Goal: Communication & Community: Answer question/provide support

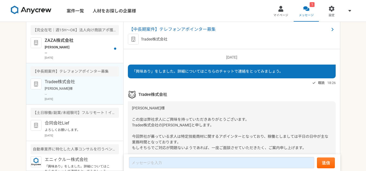
scroll to position [538, 0]
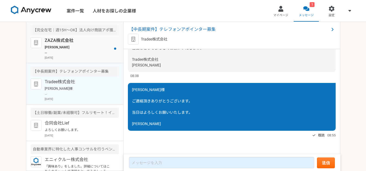
click at [81, 52] on p "[PERSON_NAME] お世話になっております。 ZAZA株式会社の[PERSON_NAME]でございます。 先日はお時間をいただき、誠にありがとうござい…" at bounding box center [78, 50] width 67 height 10
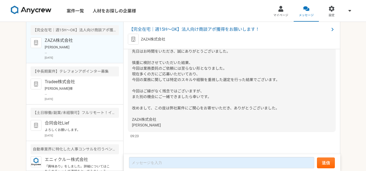
scroll to position [471, 0]
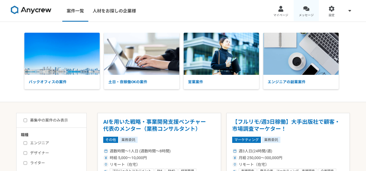
click at [307, 8] on div at bounding box center [306, 9] width 6 height 6
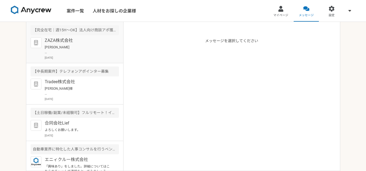
click at [84, 42] on p "ZAZA株式会社" at bounding box center [78, 40] width 67 height 6
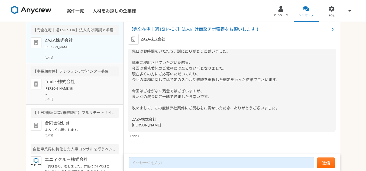
click at [82, 77] on article "【中長期案件】テレフォンアポインター募集 Tradee株式会社 樋口様 ご連絡頂きありがとうございます。 当日はよろしくお願いいたします。 高橋 2025年8…" at bounding box center [74, 83] width 97 height 41
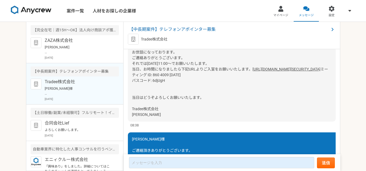
scroll to position [538, 0]
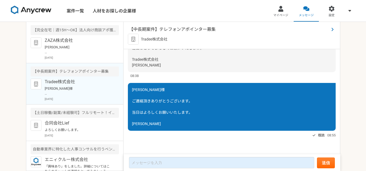
click at [187, 29] on span "【中長期案件】テレフォンアポインター募集" at bounding box center [229, 29] width 200 height 6
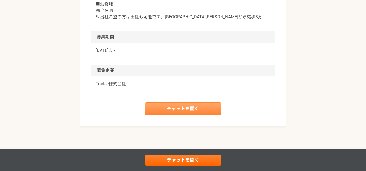
scroll to position [622, 0]
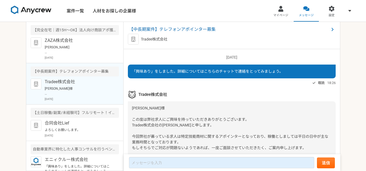
scroll to position [538, 0]
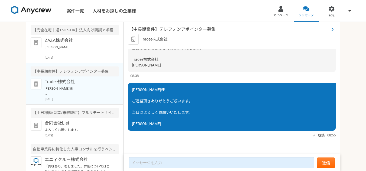
click at [202, 29] on span "【中長期案件】テレフォンアポインター募集" at bounding box center [229, 29] width 200 height 6
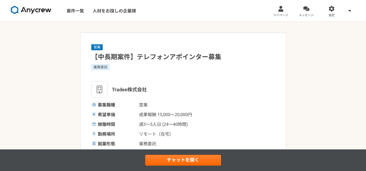
click at [132, 89] on span "Tradee株式会社" at bounding box center [129, 89] width 35 height 7
drag, startPoint x: 151, startPoint y: 89, endPoint x: 112, endPoint y: 90, distance: 39.0
click at [112, 90] on div "Tradee株式会社" at bounding box center [182, 89] width 183 height 16
copy span "Tradee株式会社"
click at [280, 12] on link "マイページ" at bounding box center [280, 11] width 25 height 22
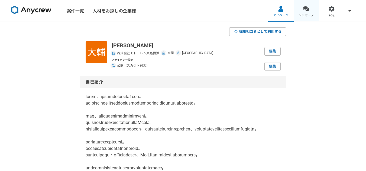
click at [300, 14] on span "メッセージ" at bounding box center [305, 15] width 15 height 4
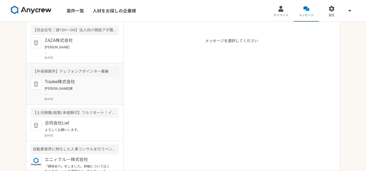
click at [81, 87] on p "樋口様 ご連絡頂きありがとうございます。 当日はよろしくお願いいたします。 高橋" at bounding box center [78, 91] width 67 height 10
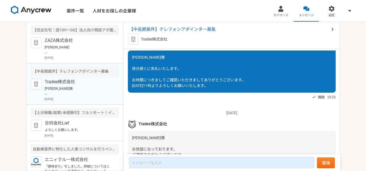
scroll to position [348, 0]
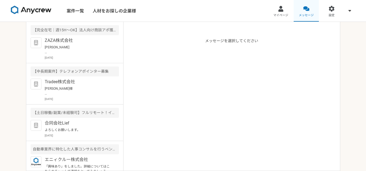
click at [308, 11] on div at bounding box center [306, 9] width 6 height 6
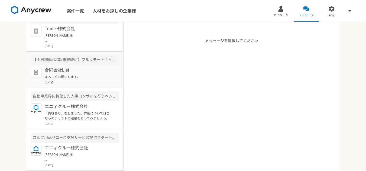
click at [80, 69] on p "合同会社Lief" at bounding box center [78, 70] width 67 height 6
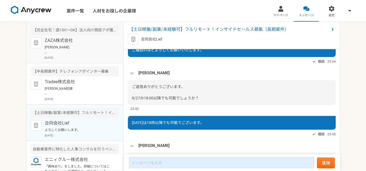
click at [63, 51] on p "高橋大輔様 お世話になっております。 ZAZA株式会社の伊藤でございます。 先日はお時間をいただき、誠にありがとうございました。 慎重に検討させていただいた結…" at bounding box center [78, 50] width 67 height 10
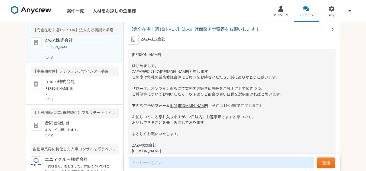
scroll to position [54, 0]
click at [230, 30] on span "【完全在宅｜週15H〜OK】法人向け商談アポ獲得をお願いします！" at bounding box center [229, 29] width 200 height 6
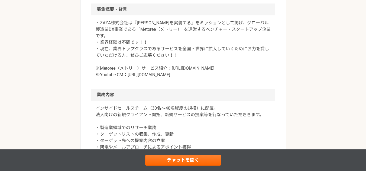
scroll to position [140, 0]
